Goal: Information Seeking & Learning: Learn about a topic

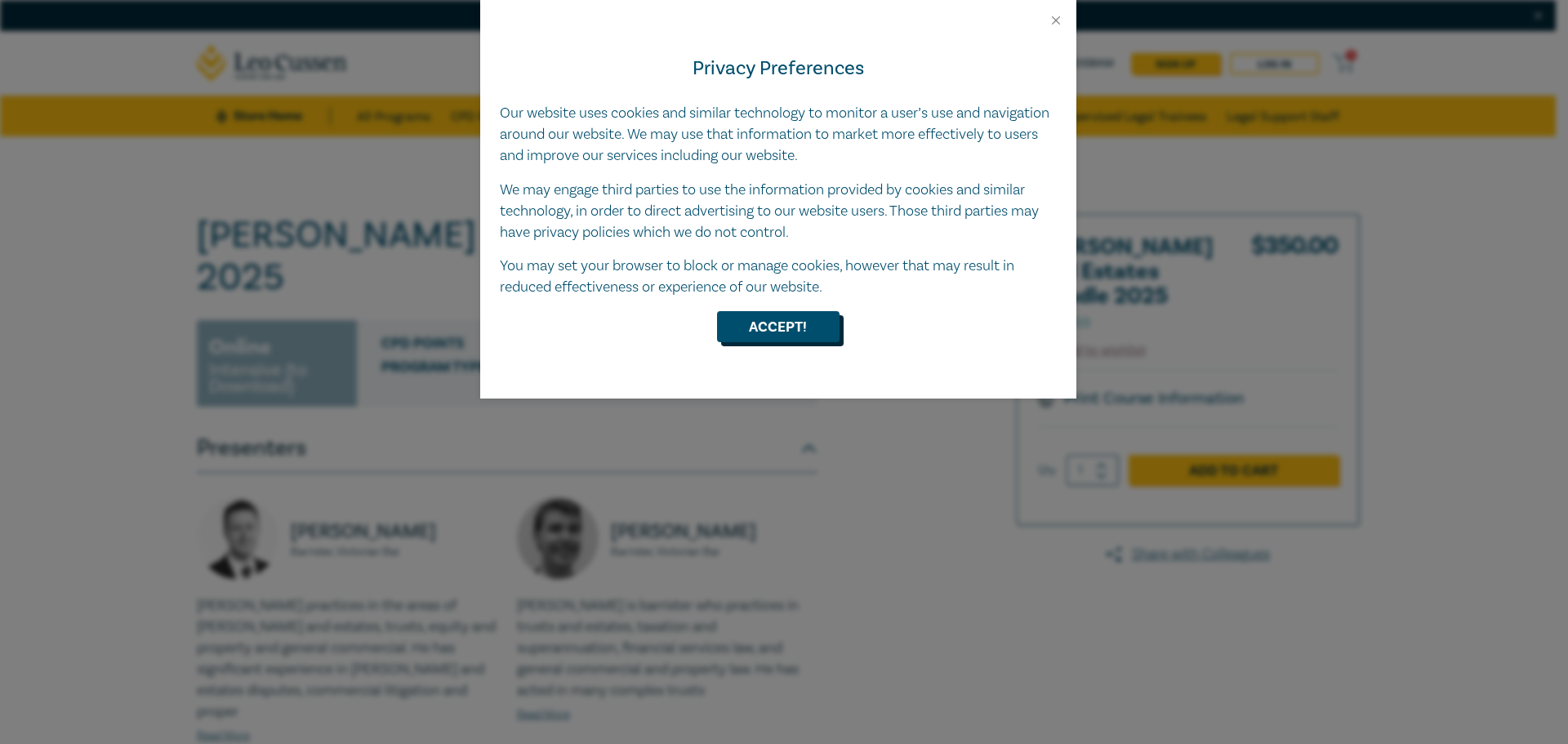
click at [783, 332] on button "Accept!" at bounding box center [778, 326] width 123 height 31
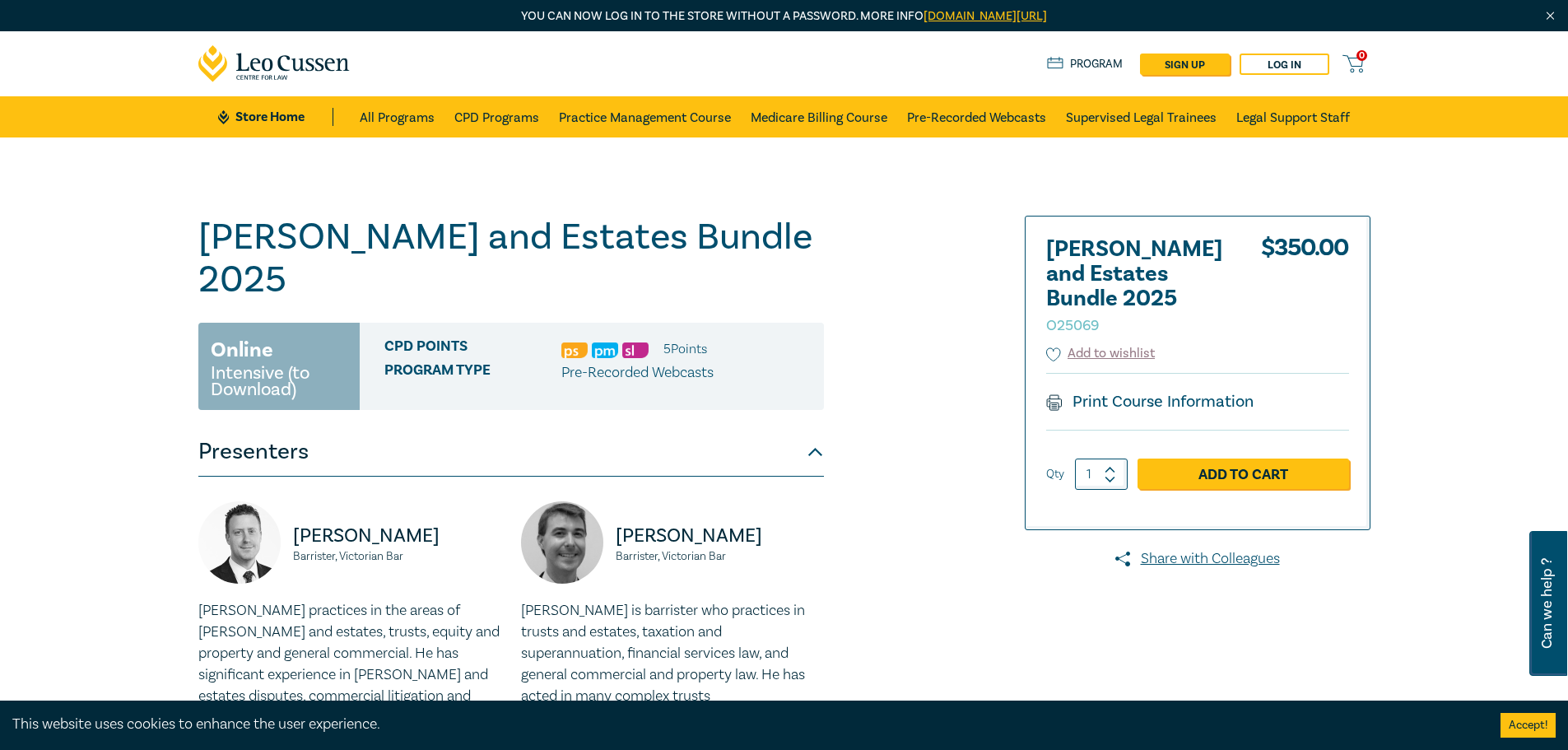
click at [425, 117] on link "All Programs" at bounding box center [397, 117] width 75 height 42
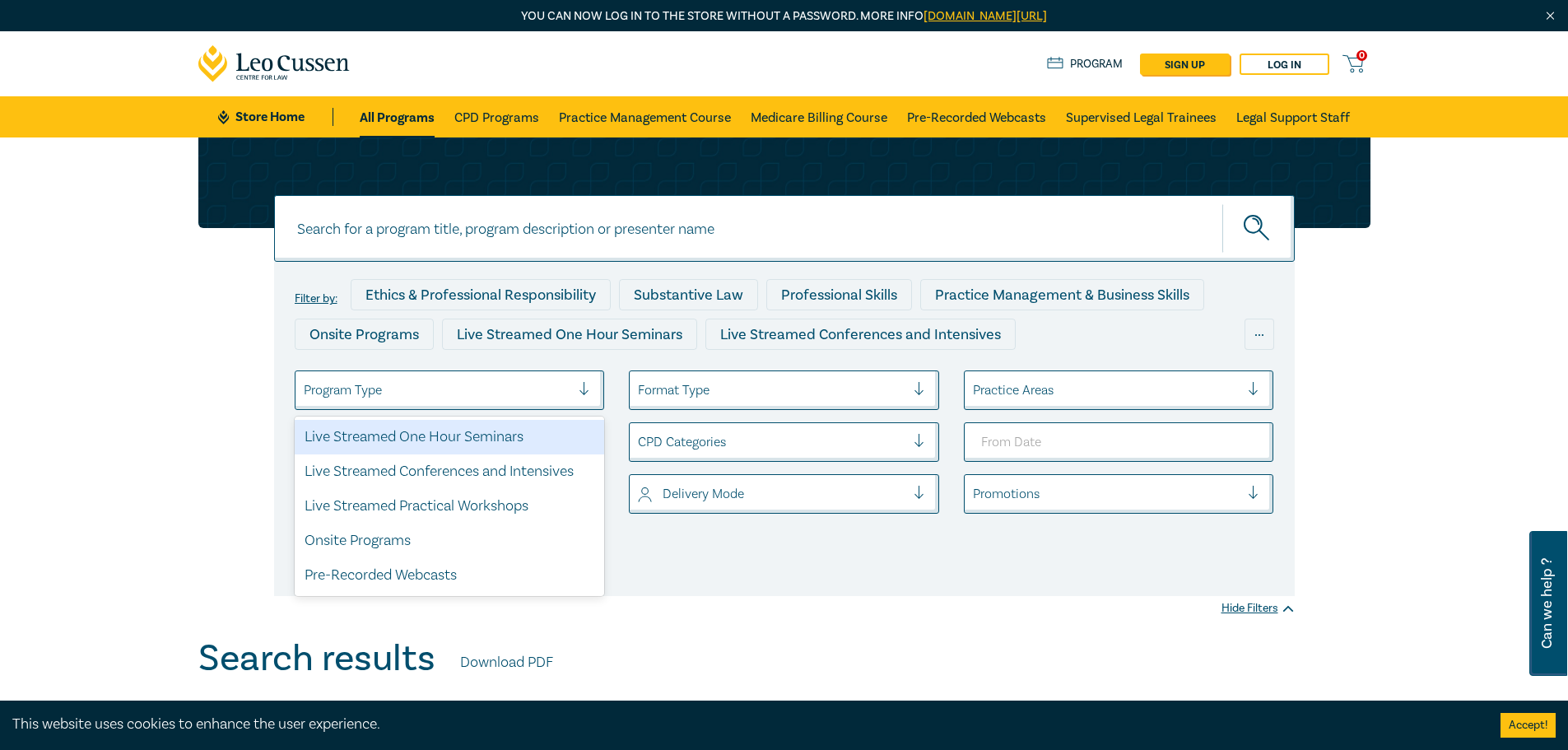
click at [433, 393] on div at bounding box center [437, 390] width 268 height 22
click at [686, 400] on div at bounding box center [771, 390] width 268 height 22
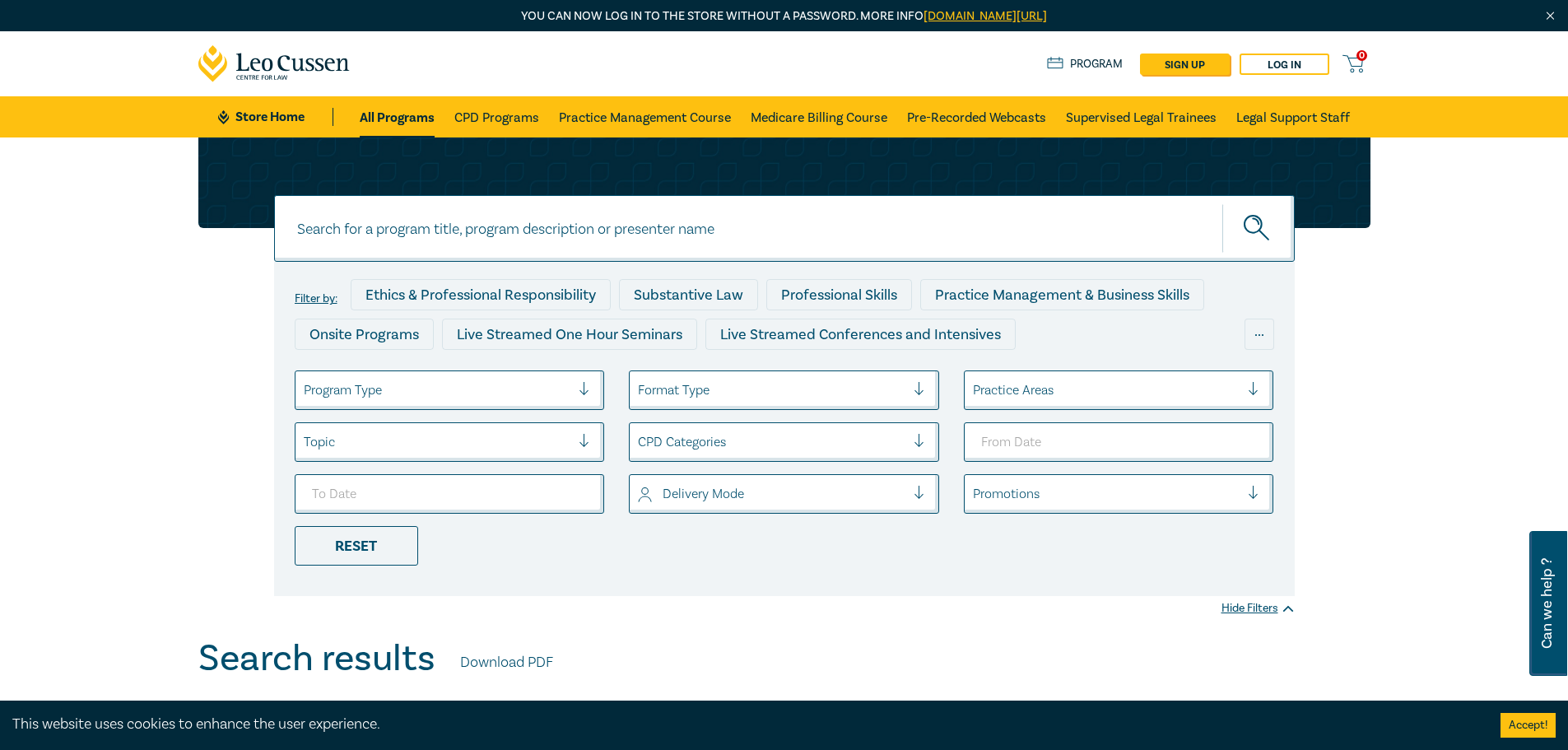
click at [274, 415] on div "Filter by: Ethics & Professional Responsibility Substantive Law Professional Sk…" at bounding box center [784, 429] width 1021 height 334
click at [377, 447] on div at bounding box center [437, 442] width 268 height 22
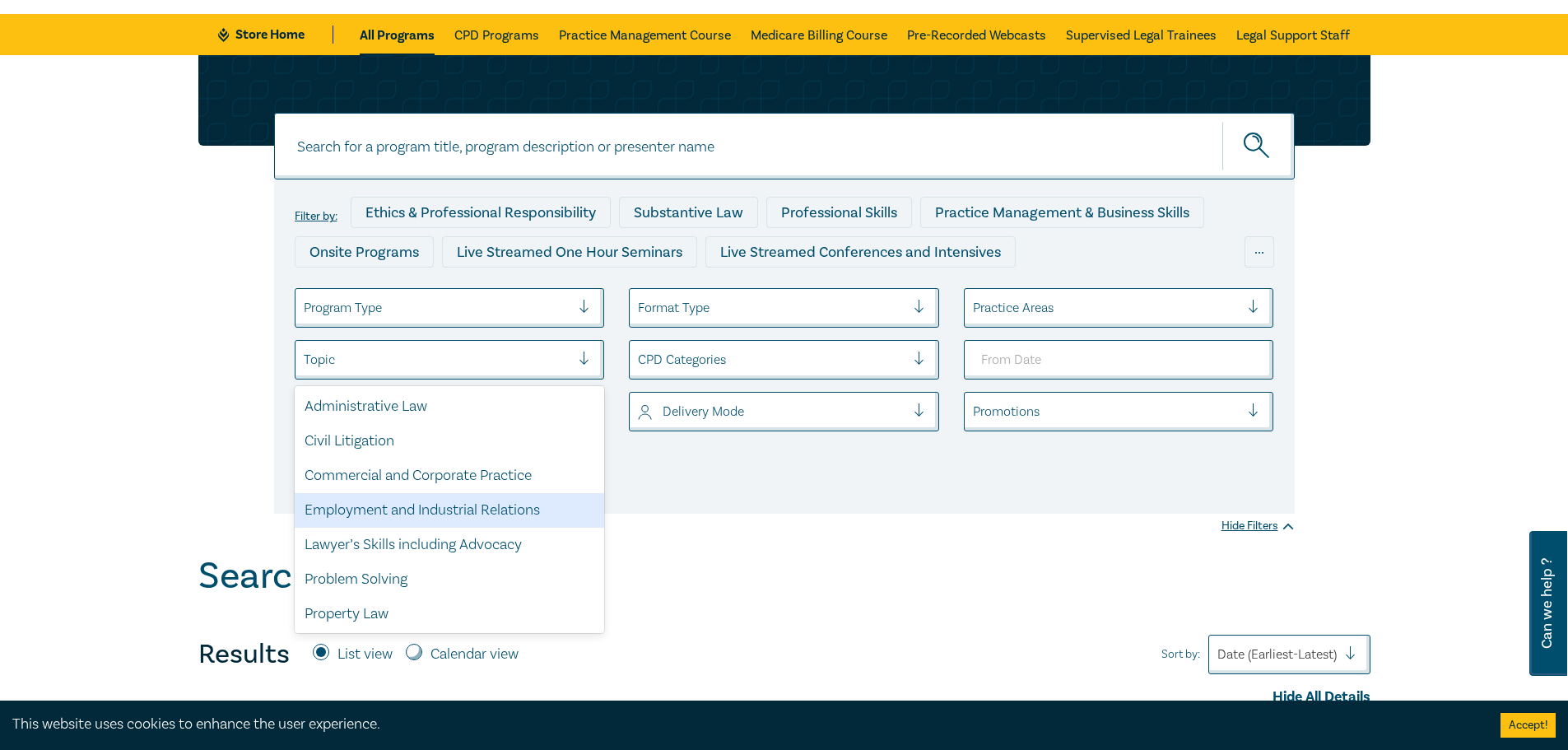
click at [775, 508] on div "Filter by: Ethics & Professional Responsibility Substantive Law Professional Sk…" at bounding box center [784, 346] width 1021 height 334
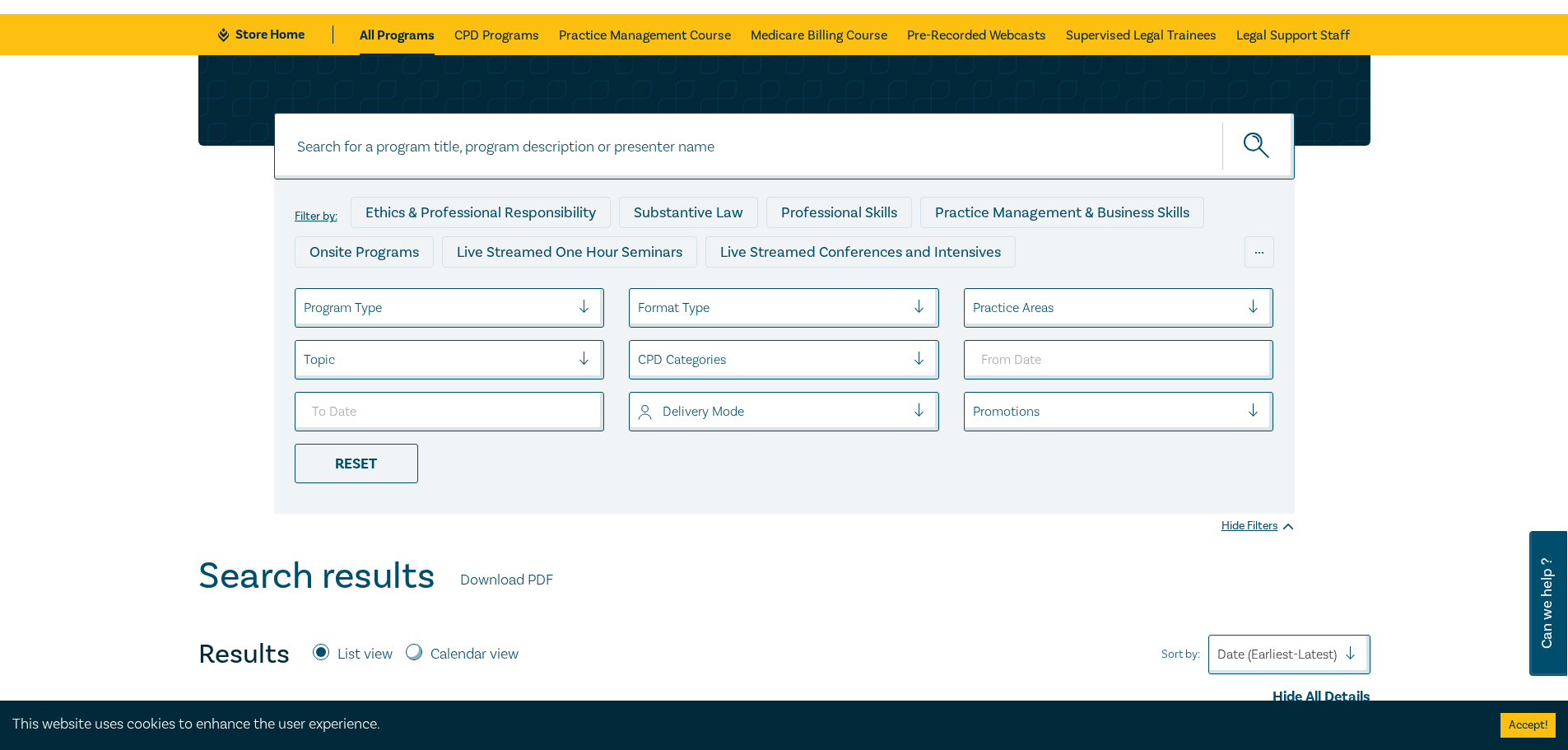
click at [1019, 310] on div at bounding box center [1107, 307] width 268 height 22
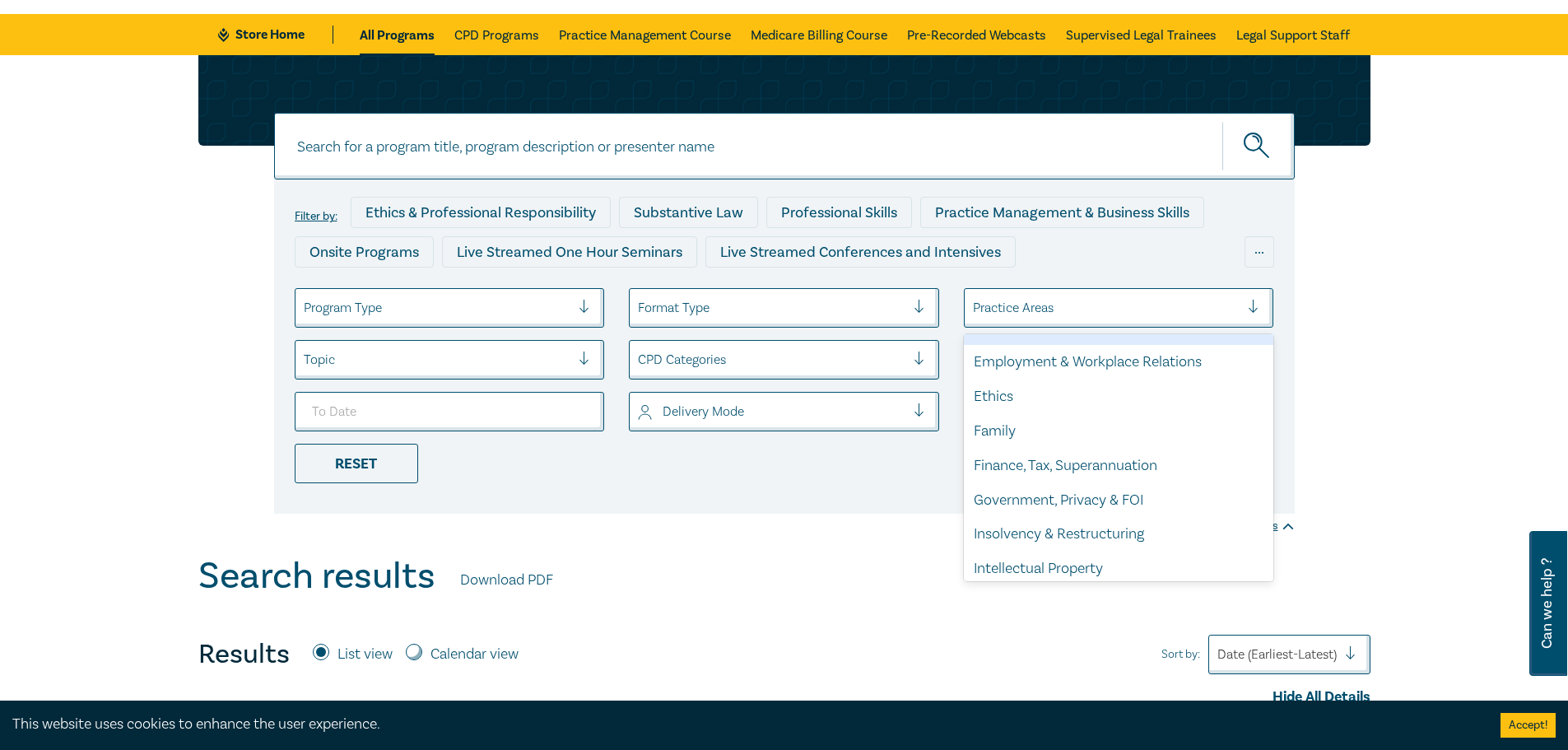
scroll to position [484, 0]
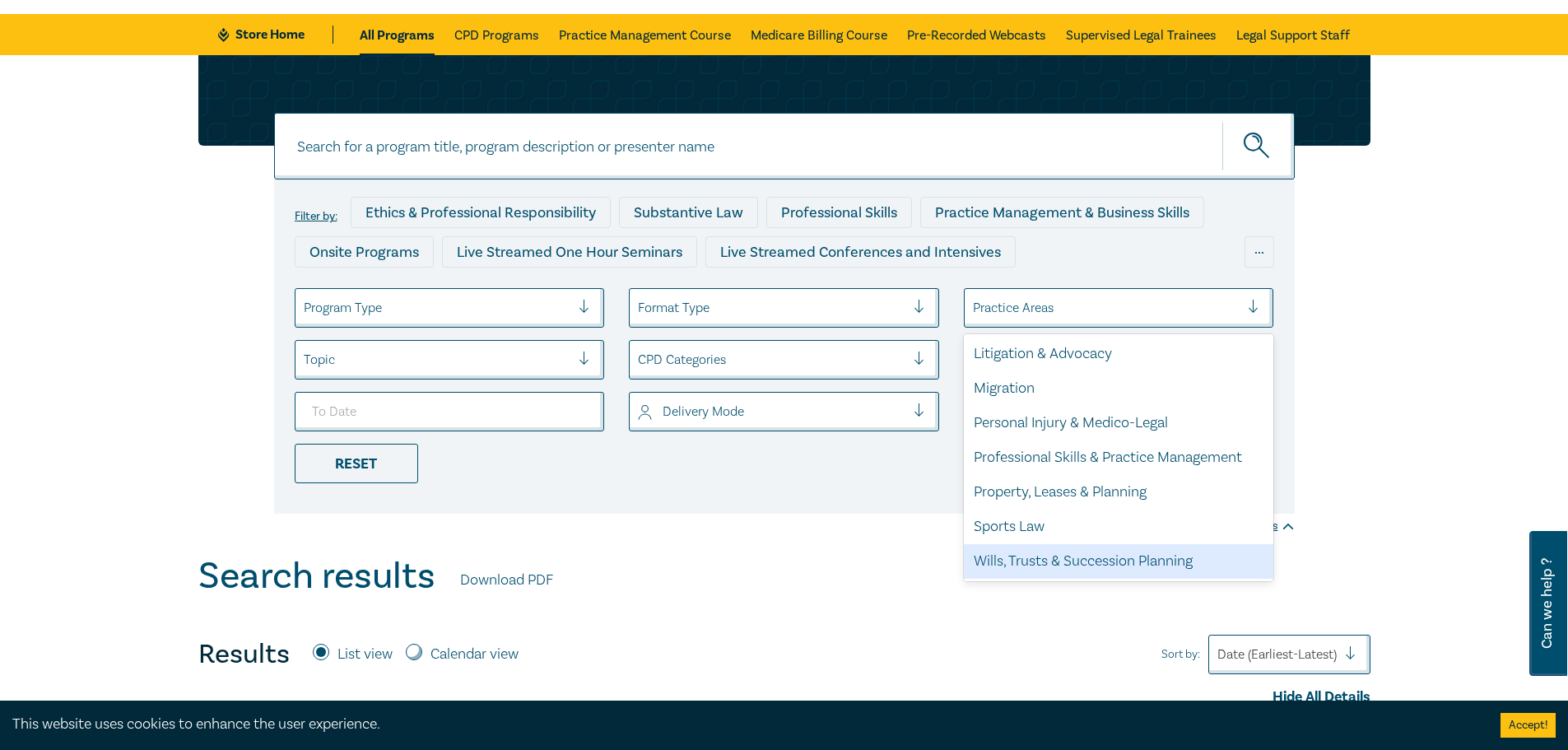
click at [1058, 562] on div "Wills, Trusts & Succession Planning" at bounding box center [1119, 561] width 310 height 35
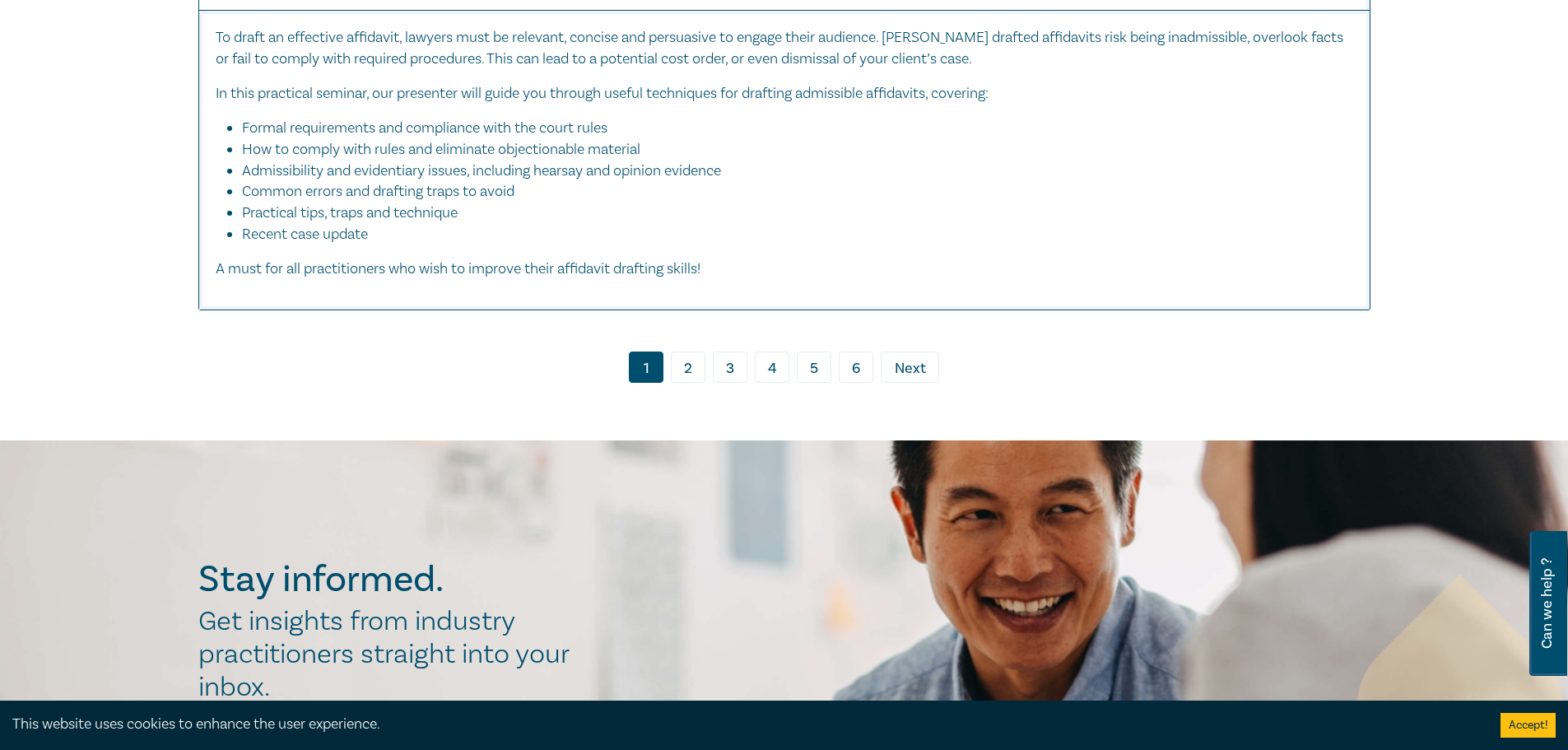
scroll to position [8480, 0]
